Goal: Task Accomplishment & Management: Use online tool/utility

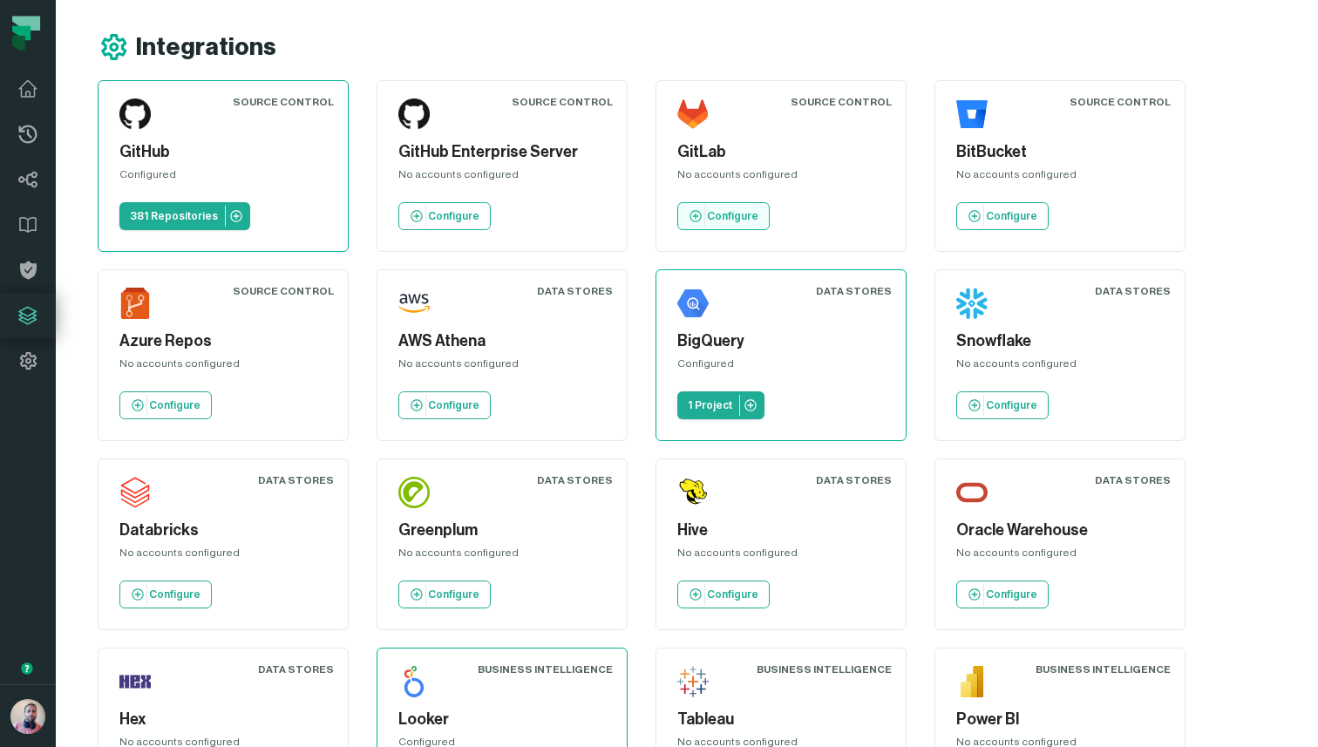
click at [717, 220] on p "Configure" at bounding box center [732, 216] width 51 height 14
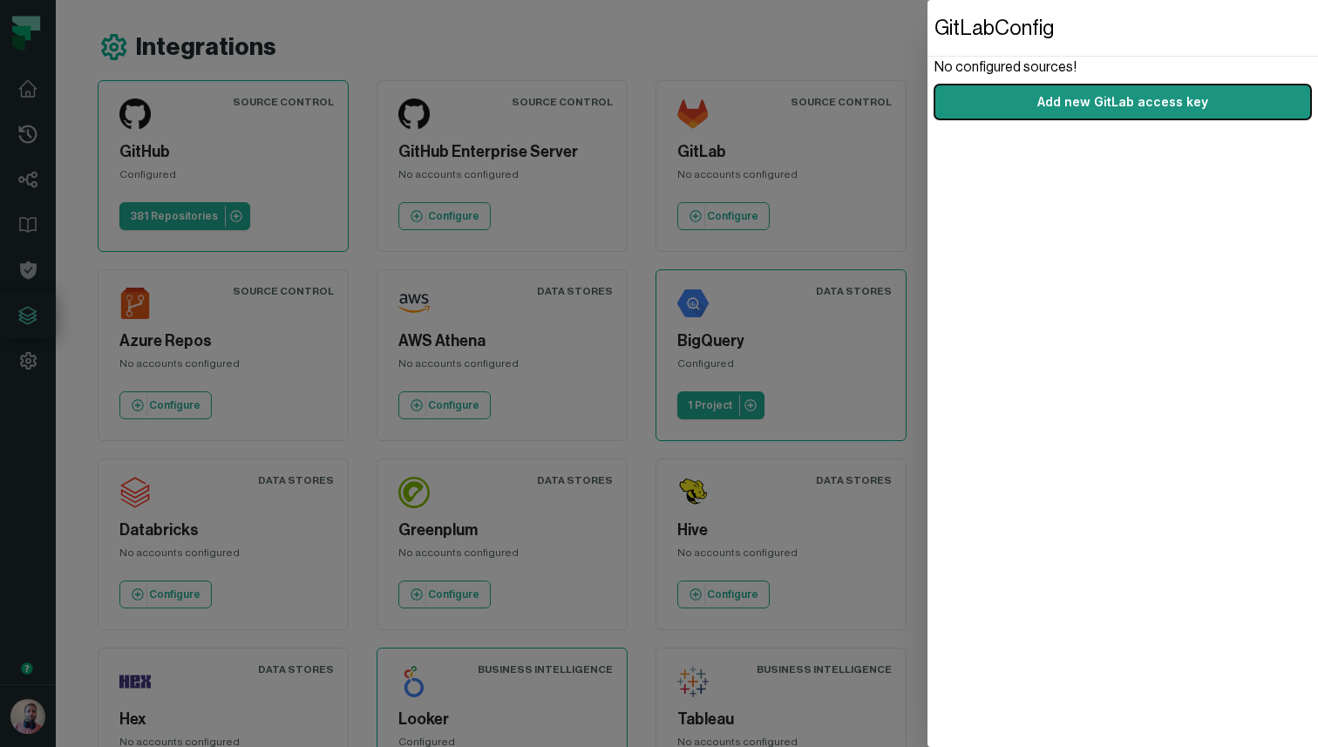
click at [1155, 93] on button "Add new GitLab access key" at bounding box center [1122, 102] width 377 height 35
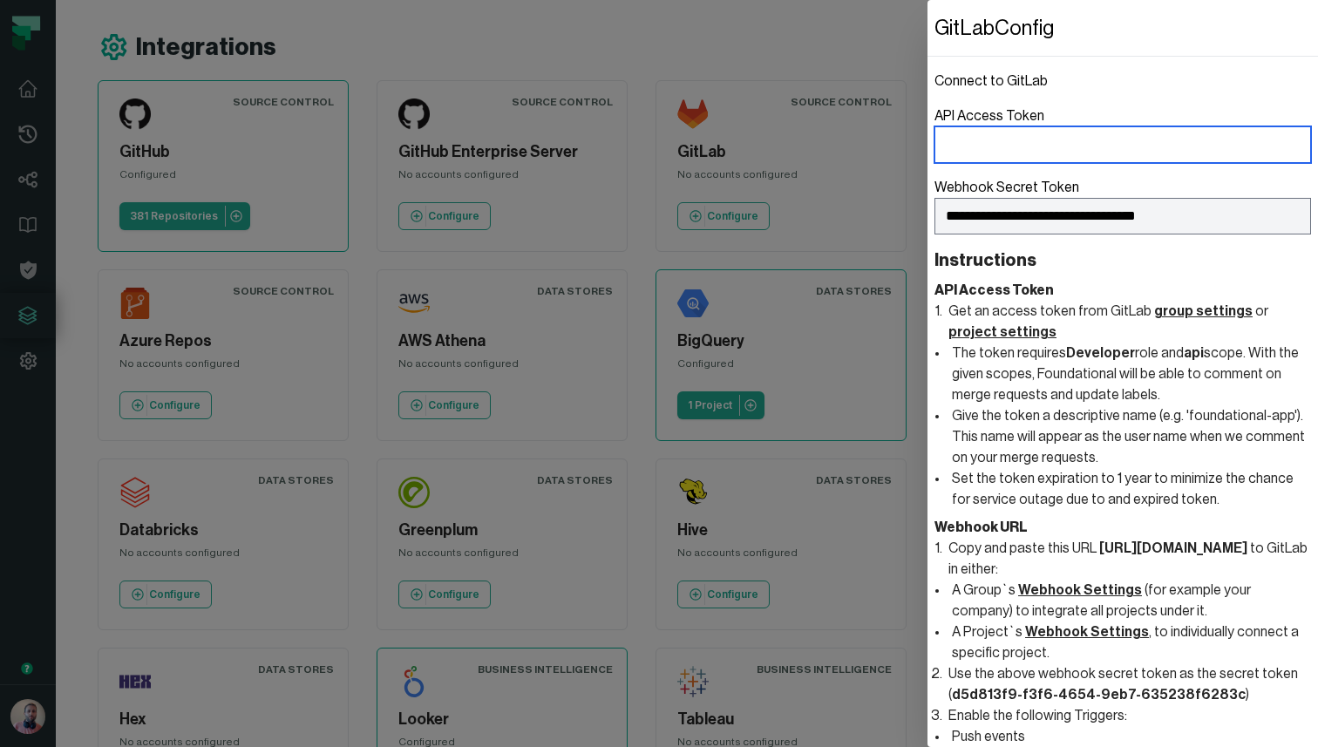
click at [1080, 151] on input "API Access Token" at bounding box center [1122, 144] width 377 height 37
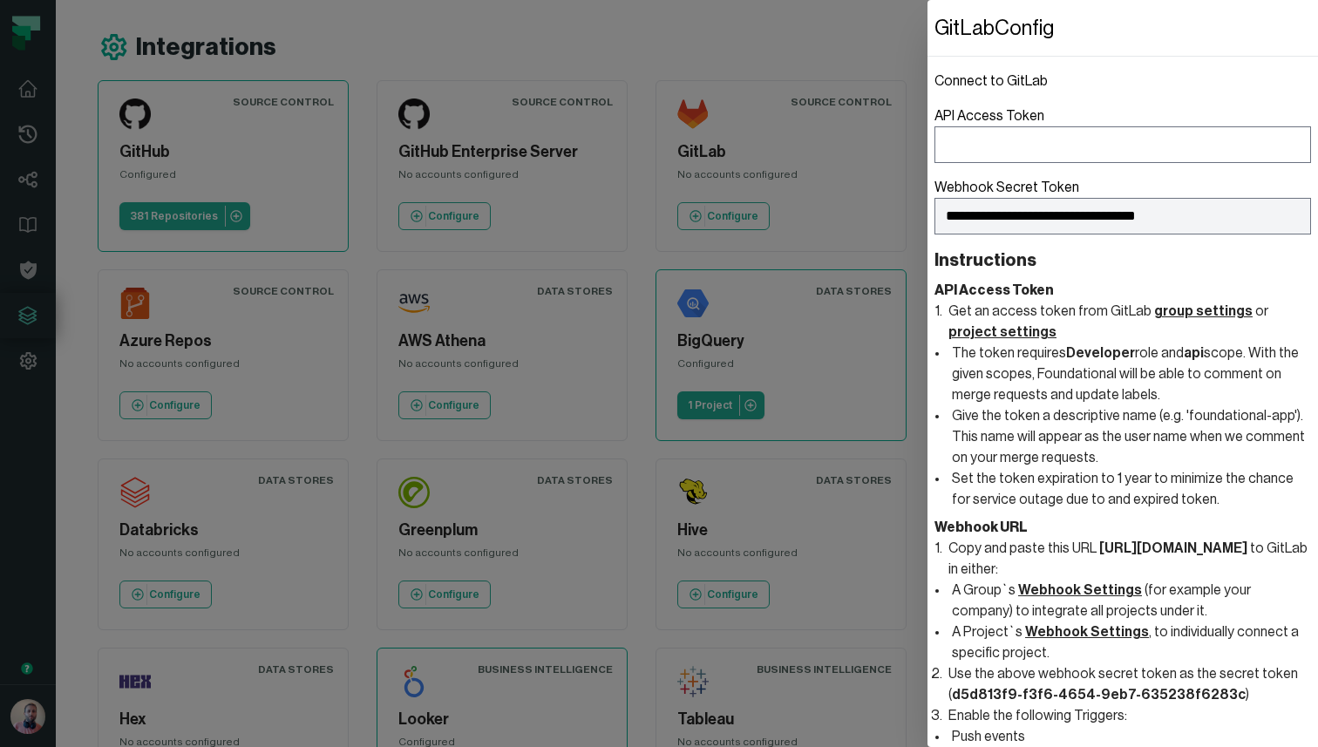
click at [928, 141] on dialog "**********" at bounding box center [1123, 373] width 391 height 747
